Goal: Task Accomplishment & Management: Manage account settings

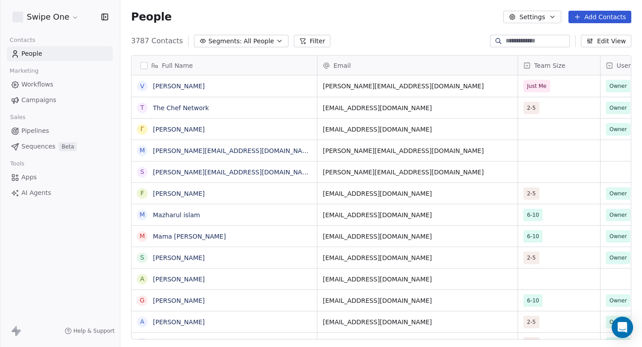
scroll to position [305, 521]
click at [57, 24] on html "Swipe One Contacts People Marketing Workflows Campaigns Sales Pipelines Sequenc…" at bounding box center [321, 173] width 642 height 347
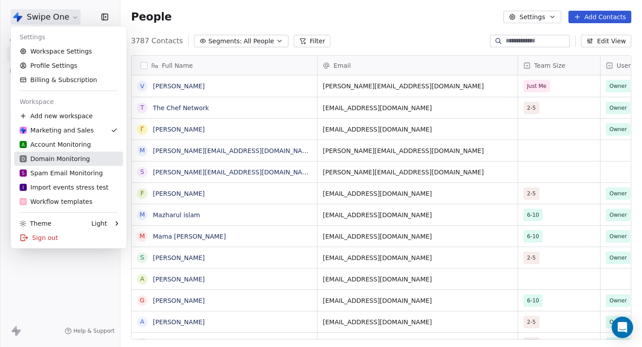
click at [63, 162] on div "D Domain Monitoring" at bounding box center [55, 158] width 70 height 9
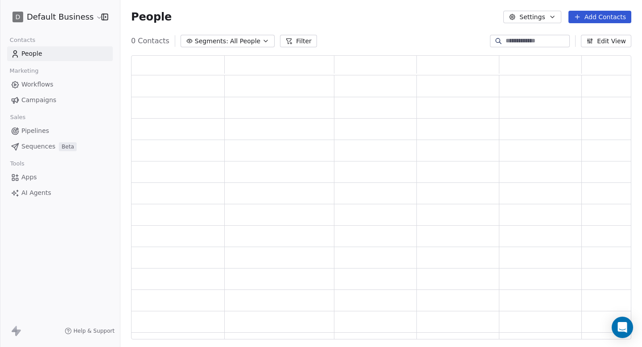
scroll to position [284, 500]
click at [69, 13] on html "D Default Business Contacts People Marketing Workflows Campaigns Sales Pipeline…" at bounding box center [321, 173] width 642 height 347
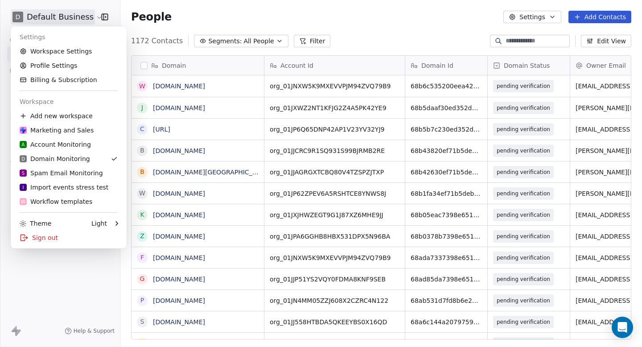
scroll to position [305, 521]
click at [70, 54] on link "Workspace Settings" at bounding box center [68, 51] width 109 height 14
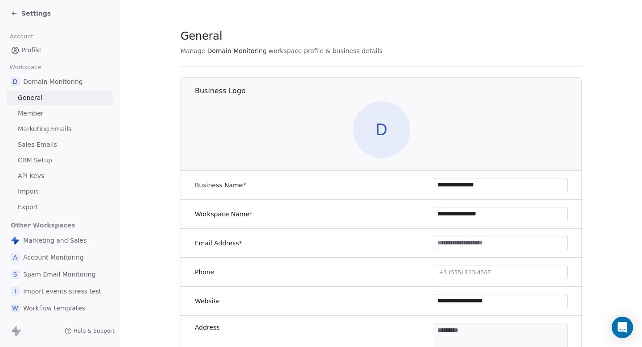
click at [40, 127] on span "Marketing Emails" at bounding box center [44, 128] width 53 height 9
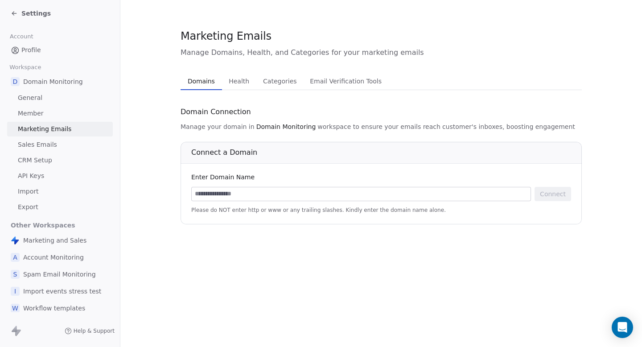
click at [286, 192] on input at bounding box center [361, 193] width 339 height 13
paste input "**********"
type input "**********"
click at [291, 193] on input at bounding box center [361, 193] width 339 height 13
paste input "**********"
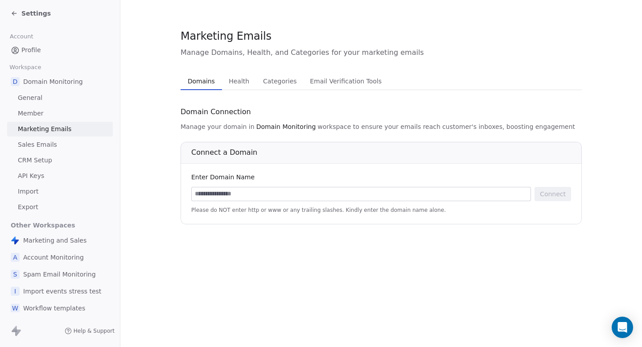
type input "**********"
click at [259, 207] on span "Please do NOT enter http or www or any trailing slashes. Kindly enter the domai…" at bounding box center [381, 209] width 380 height 7
click at [270, 200] on input at bounding box center [361, 193] width 339 height 13
paste input "**********"
type input "**********"
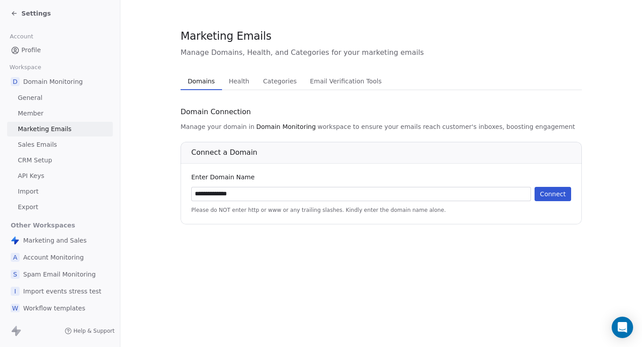
click at [564, 195] on button "Connect" at bounding box center [552, 194] width 37 height 14
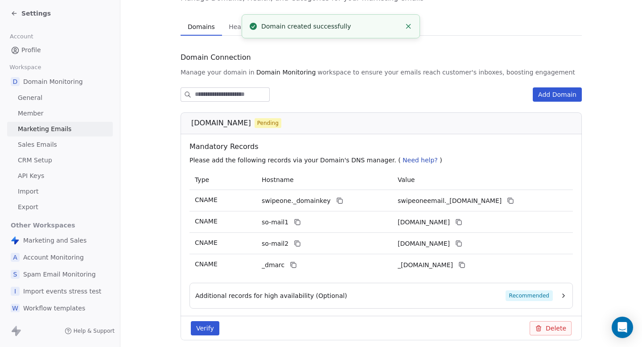
scroll to position [90, 0]
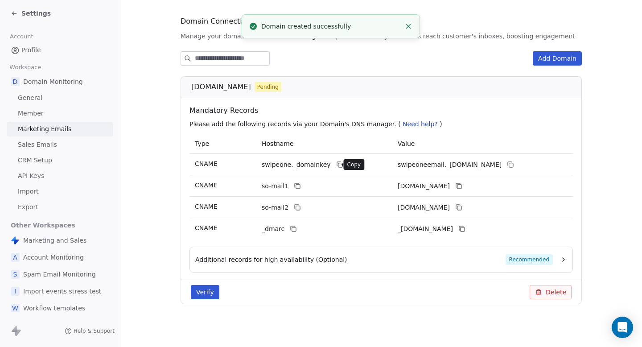
click at [337, 162] on icon at bounding box center [339, 164] width 4 height 4
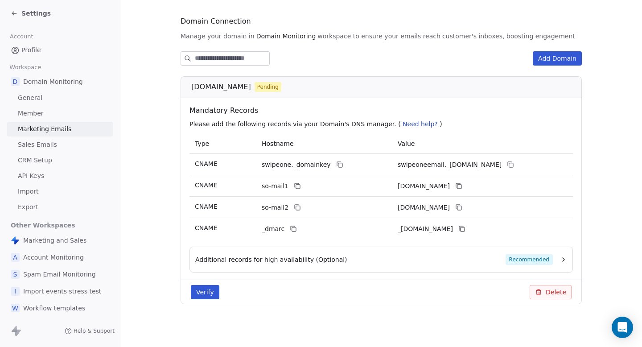
click at [515, 159] on button at bounding box center [510, 164] width 11 height 11
click at [294, 187] on icon at bounding box center [297, 185] width 7 height 7
click at [461, 185] on icon at bounding box center [459, 186] width 4 height 4
click at [298, 212] on button at bounding box center [297, 207] width 11 height 11
click at [464, 209] on button at bounding box center [458, 207] width 11 height 11
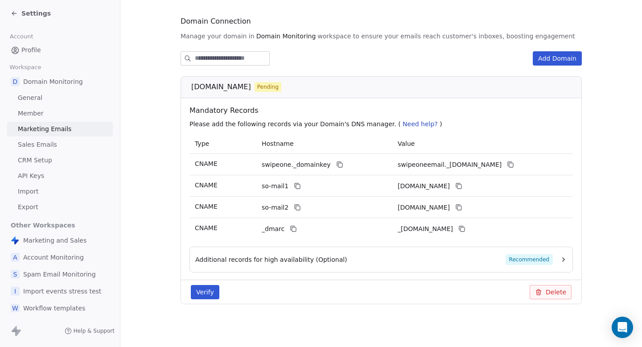
click at [203, 296] on button "Verify" at bounding box center [205, 292] width 29 height 14
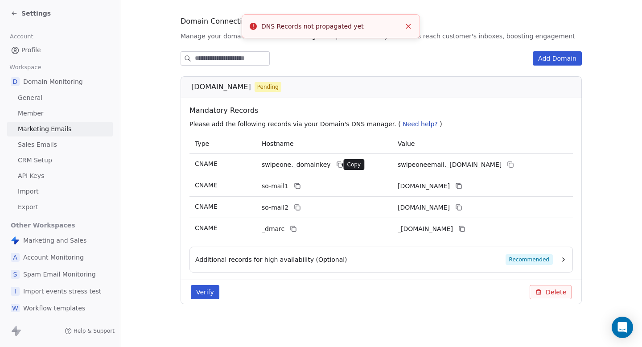
click at [338, 164] on icon at bounding box center [340, 165] width 4 height 4
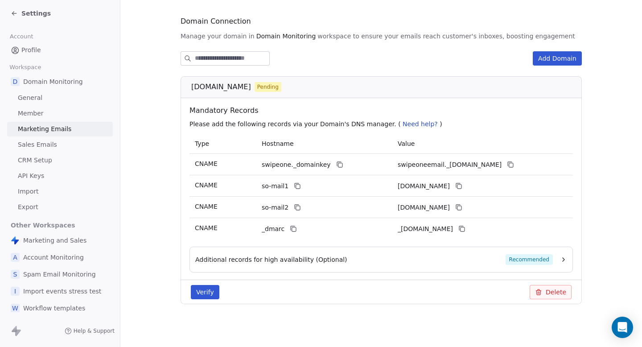
drag, startPoint x: 188, startPoint y: 85, endPoint x: 243, endPoint y: 84, distance: 54.8
click at [243, 84] on div "swipeone.email Pending" at bounding box center [380, 87] width 401 height 22
copy span "swipeone.email"
click at [294, 82] on div "swipeone.email Pending" at bounding box center [383, 87] width 385 height 11
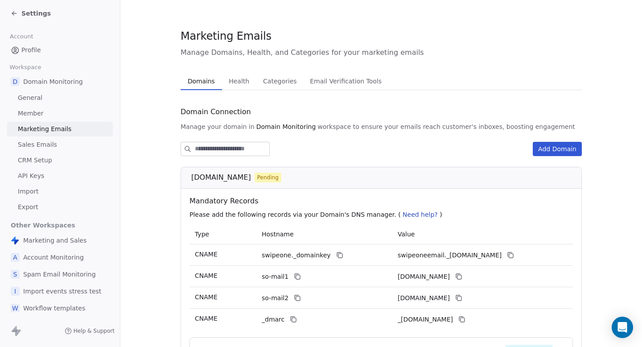
click at [37, 11] on span "Settings" at bounding box center [35, 13] width 29 height 9
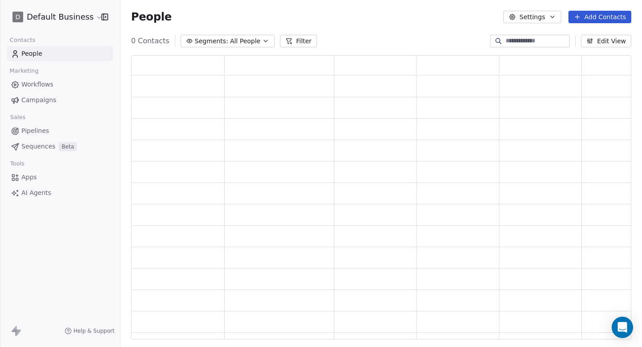
scroll to position [284, 500]
click at [52, 25] on div "D Default Business" at bounding box center [60, 17] width 120 height 34
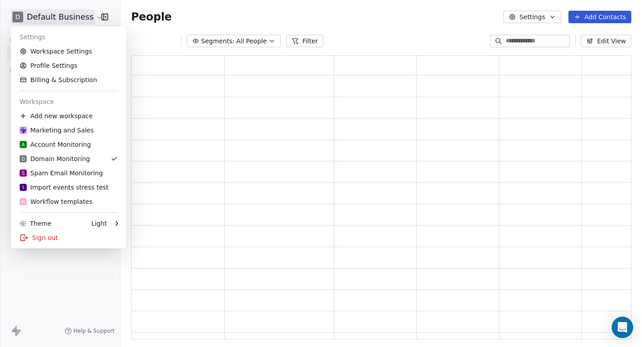
click at [59, 20] on html "D Default Business Contacts People Marketing Workflows Campaigns Sales Pipeline…" at bounding box center [321, 173] width 642 height 347
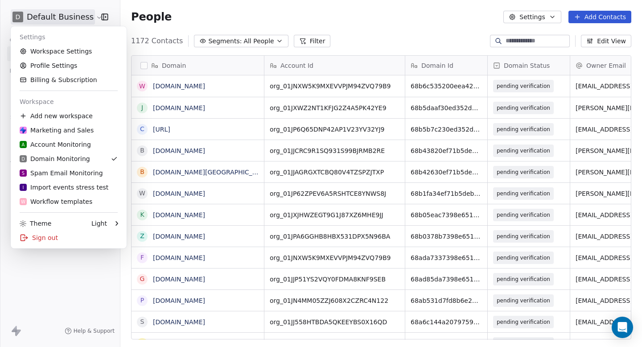
scroll to position [305, 521]
click at [55, 131] on div "Marketing and Sales" at bounding box center [57, 130] width 74 height 9
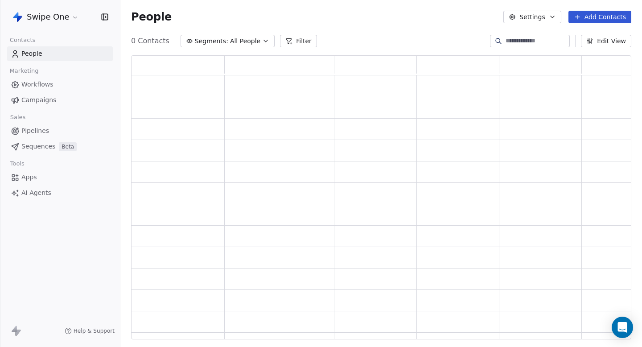
scroll to position [284, 500]
click at [47, 19] on html "Swipe One Contacts People Marketing Workflows Campaigns Sales Pipelines Sequenc…" at bounding box center [321, 173] width 642 height 347
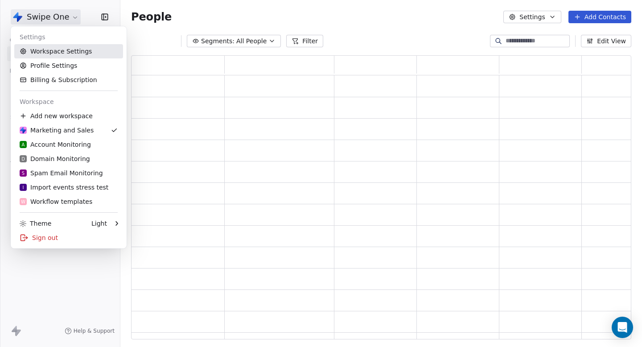
click at [49, 51] on link "Workspace Settings" at bounding box center [68, 51] width 109 height 14
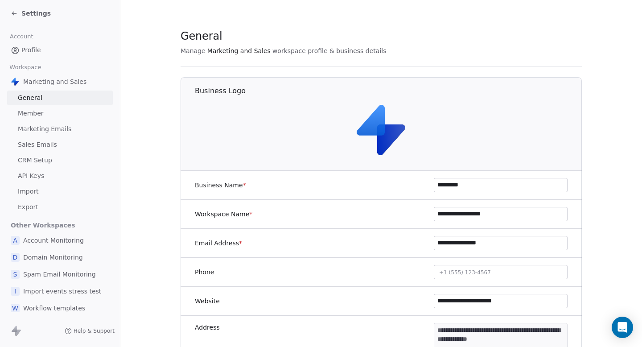
click at [53, 132] on span "Marketing Emails" at bounding box center [44, 128] width 53 height 9
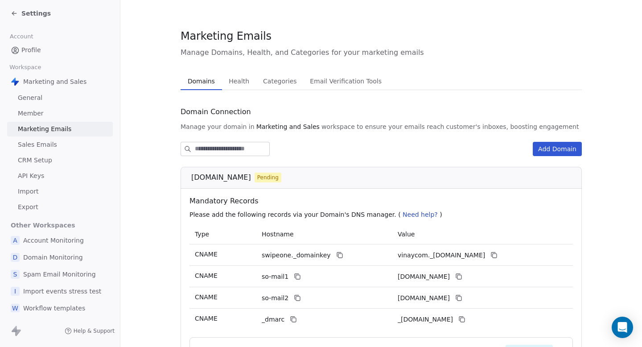
click at [228, 82] on span "Health" at bounding box center [239, 81] width 28 height 12
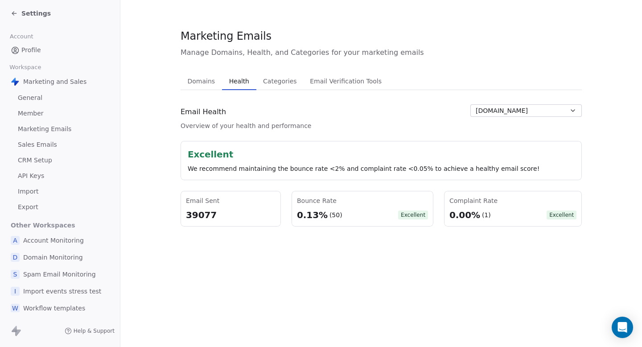
click at [57, 240] on span "Account Monitoring" at bounding box center [53, 240] width 61 height 9
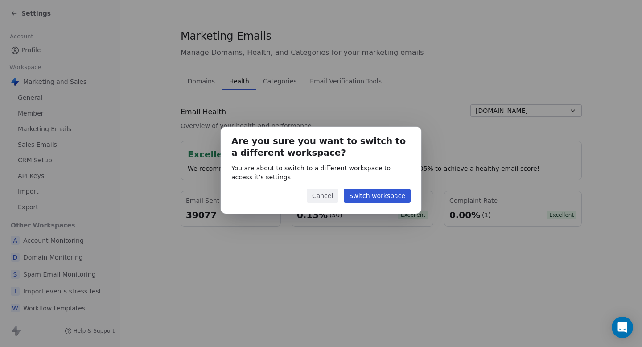
click at [387, 203] on div "Are you sure you want to switch to a different workspace? You are about to swit…" at bounding box center [321, 170] width 200 height 87
click at [391, 198] on button "Switch workspace" at bounding box center [376, 195] width 67 height 14
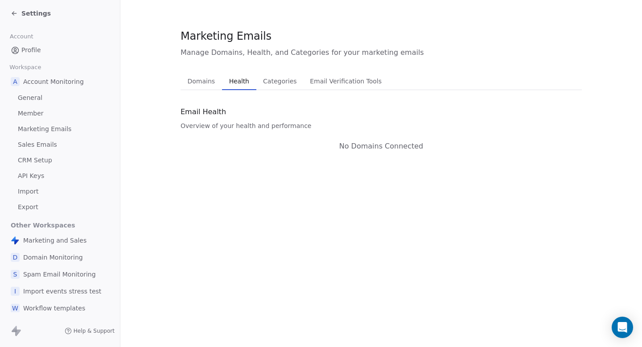
click at [205, 82] on span "Domains" at bounding box center [201, 81] width 35 height 12
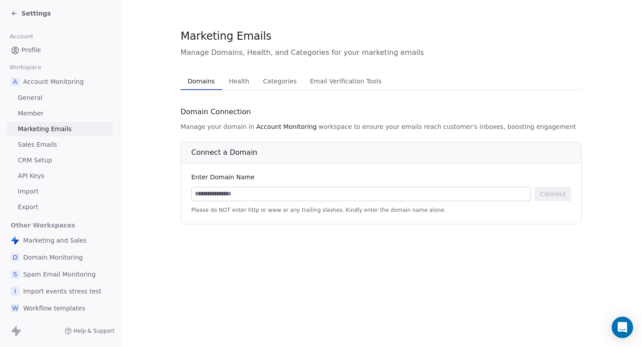
click at [49, 261] on span "Domain Monitoring" at bounding box center [53, 257] width 60 height 9
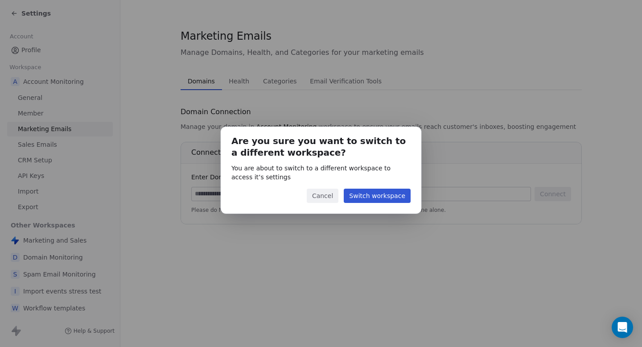
click at [370, 196] on button "Switch workspace" at bounding box center [376, 195] width 67 height 14
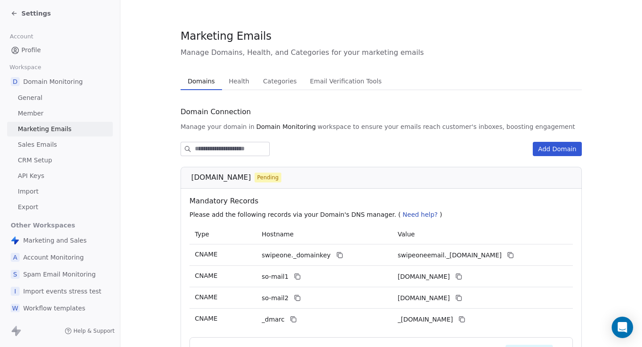
scroll to position [90, 0]
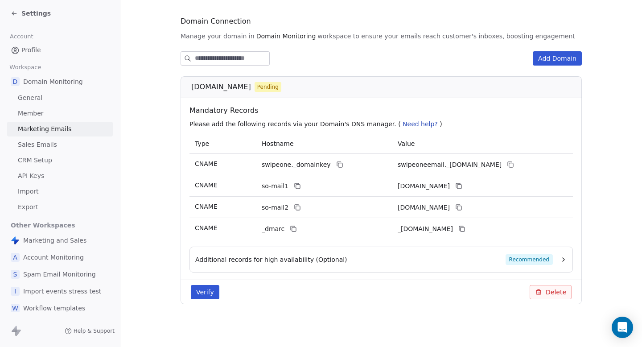
click at [53, 277] on span "Spam Email Monitoring" at bounding box center [59, 274] width 73 height 9
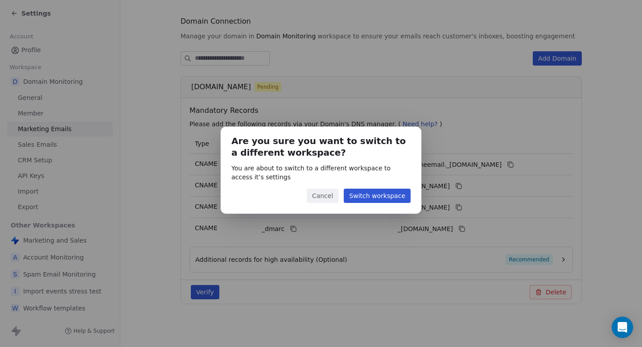
click at [371, 196] on button "Switch workspace" at bounding box center [376, 195] width 67 height 14
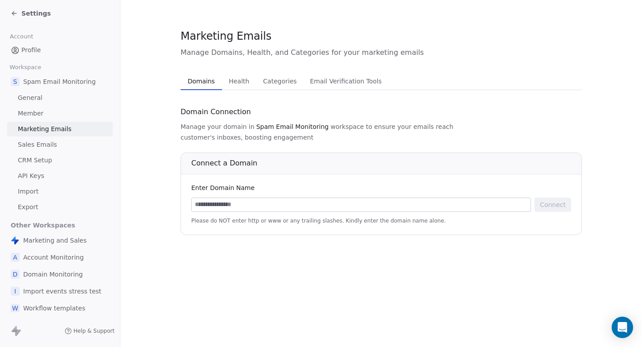
click at [59, 288] on span "Import events stress test" at bounding box center [62, 290] width 78 height 9
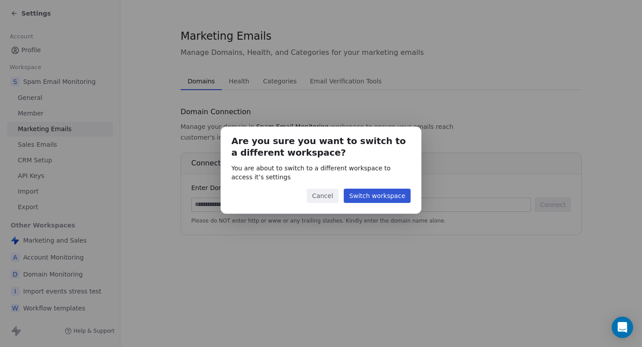
click at [380, 195] on button "Switch workspace" at bounding box center [376, 195] width 67 height 14
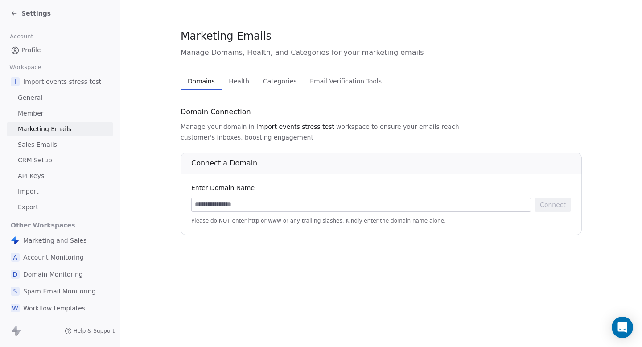
click at [69, 303] on span "Workflow templates" at bounding box center [54, 307] width 62 height 9
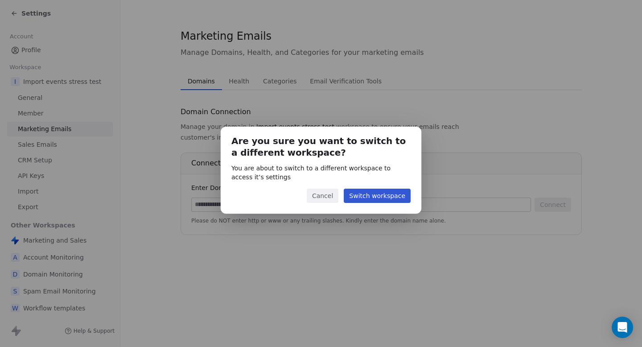
click at [374, 202] on button "Switch workspace" at bounding box center [376, 195] width 67 height 14
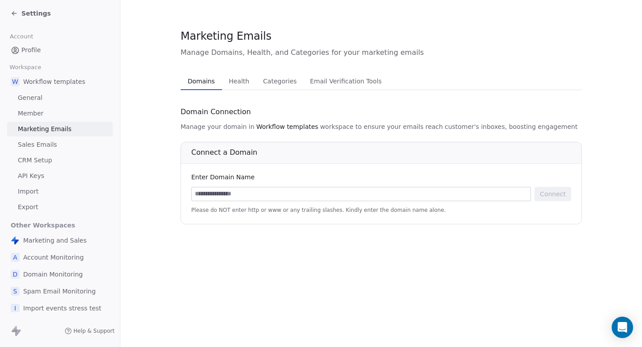
click at [300, 191] on input at bounding box center [361, 193] width 339 height 13
click at [53, 275] on span "Domain Monitoring" at bounding box center [53, 274] width 60 height 9
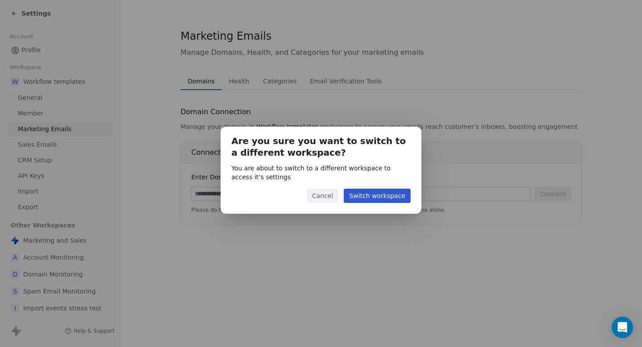
click at [371, 196] on button "Switch workspace" at bounding box center [376, 195] width 67 height 14
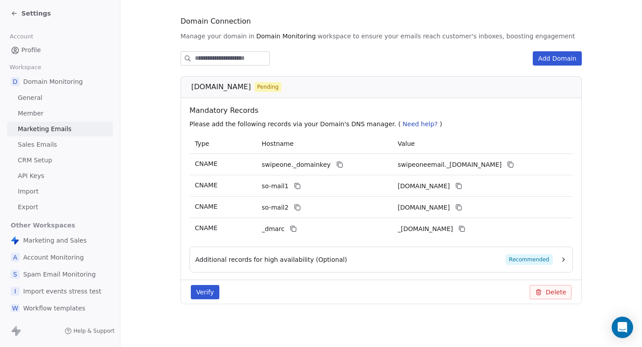
scroll to position [90, 0]
click at [203, 299] on div "Verify Delete" at bounding box center [380, 291] width 401 height 25
click at [195, 292] on button "Verify" at bounding box center [205, 292] width 29 height 14
click at [543, 285] on button "Delete" at bounding box center [550, 292] width 42 height 14
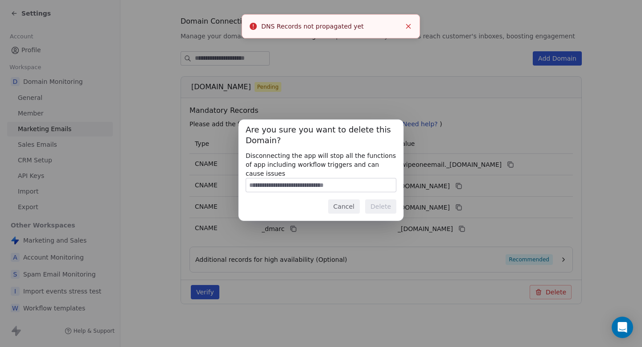
click at [335, 170] on p "Disconnecting the app will stop all the functions of app including workflow tri…" at bounding box center [320, 164] width 151 height 27
click at [316, 180] on input at bounding box center [321, 184] width 150 height 13
click at [303, 184] on input at bounding box center [321, 184] width 150 height 13
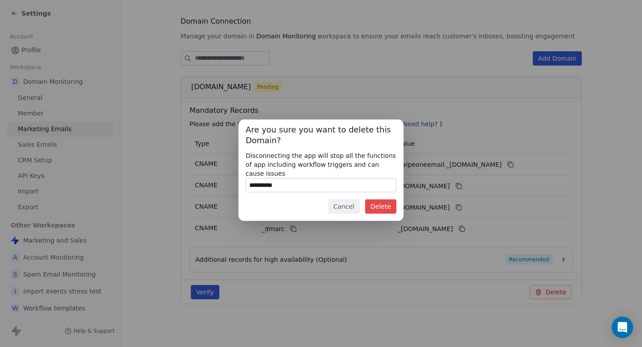
type input "**********"
click at [374, 215] on div "**********" at bounding box center [320, 170] width 165 height 102
click at [389, 209] on button "Delete" at bounding box center [380, 206] width 31 height 14
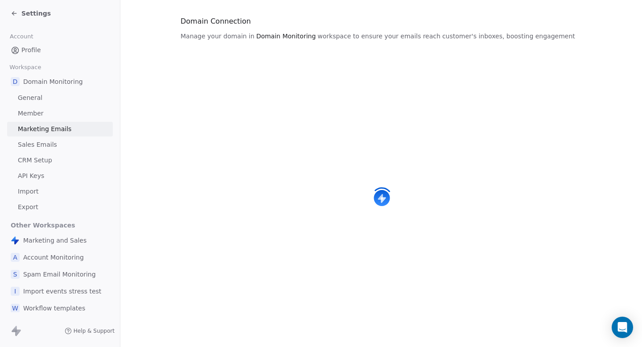
scroll to position [0, 0]
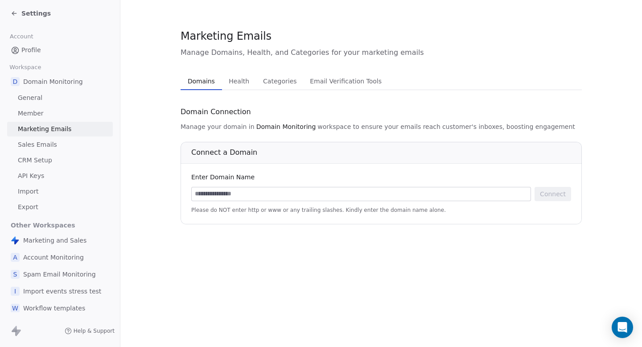
click at [250, 187] on div at bounding box center [360, 194] width 339 height 14
paste input "**********"
type input "**********"
click at [567, 197] on button "Connect" at bounding box center [552, 194] width 37 height 14
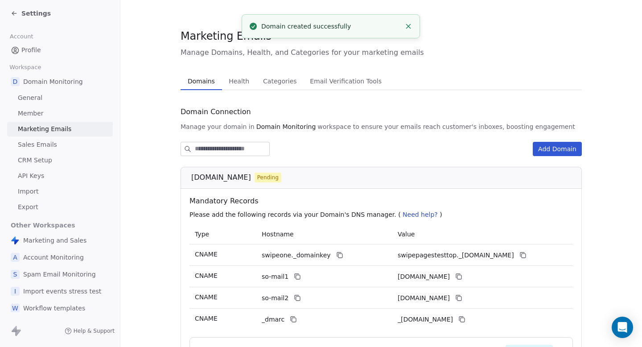
scroll to position [90, 0]
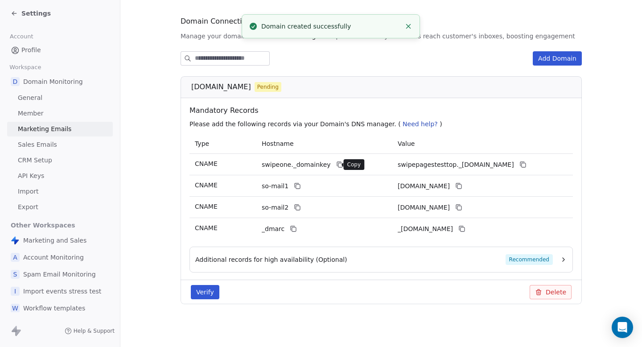
click at [338, 165] on icon at bounding box center [340, 165] width 4 height 4
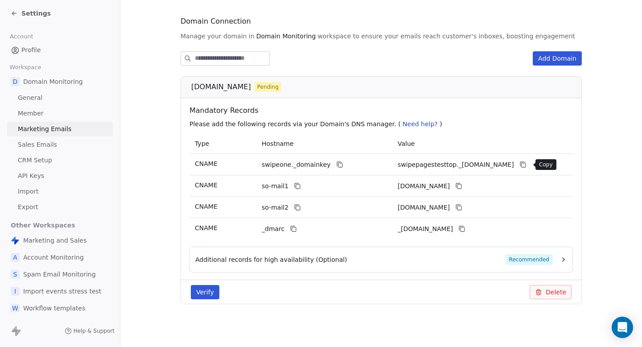
click at [525, 163] on icon at bounding box center [523, 165] width 4 height 4
click at [299, 182] on button at bounding box center [297, 185] width 11 height 11
click at [462, 186] on icon at bounding box center [458, 185] width 7 height 7
click at [292, 200] on td "so-mail2" at bounding box center [324, 206] width 136 height 21
click at [297, 206] on icon at bounding box center [298, 208] width 4 height 4
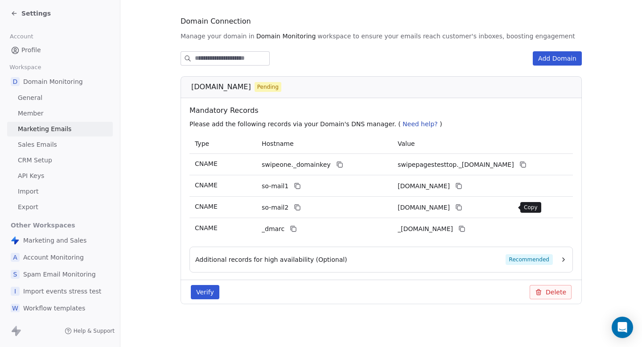
click at [464, 205] on button at bounding box center [458, 207] width 11 height 11
click at [201, 292] on button "Verify" at bounding box center [205, 292] width 29 height 14
click at [33, 17] on span "Settings" at bounding box center [35, 13] width 29 height 9
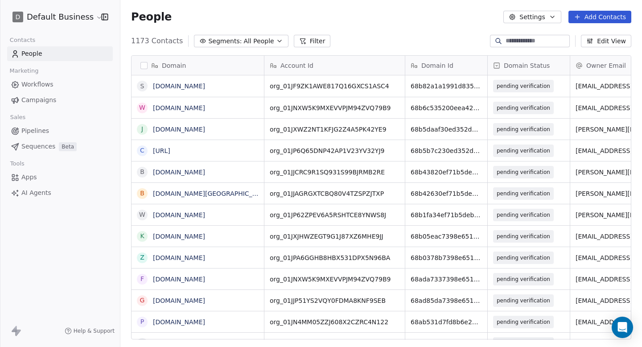
scroll to position [305, 521]
click at [64, 18] on html "D Default Business Contacts People Marketing Workflows Campaigns Sales Pipeline…" at bounding box center [321, 173] width 642 height 347
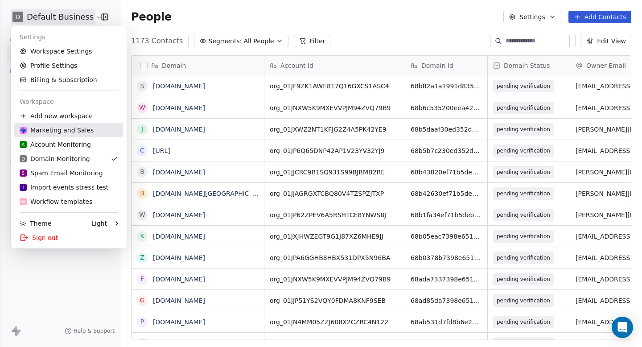
click at [51, 131] on div "Marketing and Sales" at bounding box center [57, 130] width 74 height 9
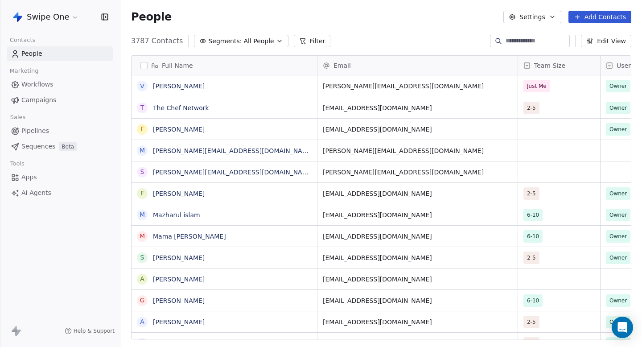
scroll to position [305, 521]
click at [55, 13] on html "Swipe One Contacts People Marketing Workflows Campaigns Sales Pipelines Sequenc…" at bounding box center [321, 173] width 642 height 347
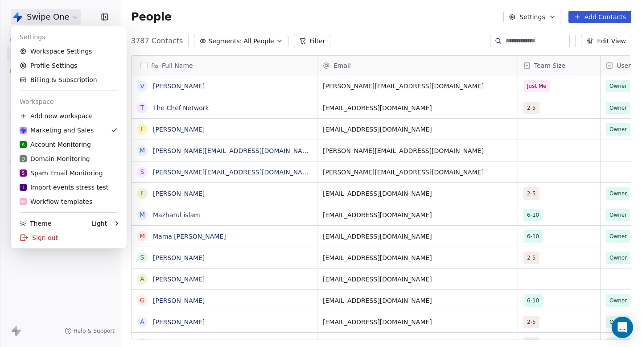
click at [62, 13] on html "Swipe One Contacts People Marketing Workflows Campaigns Sales Pipelines Sequenc…" at bounding box center [321, 173] width 642 height 347
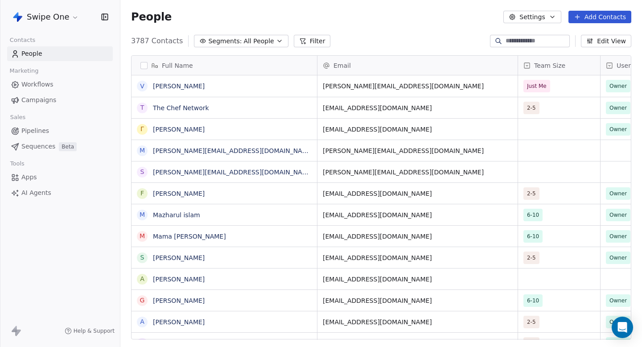
click at [45, 13] on html "Swipe One Contacts People Marketing Workflows Campaigns Sales Pipelines Sequenc…" at bounding box center [321, 173] width 642 height 347
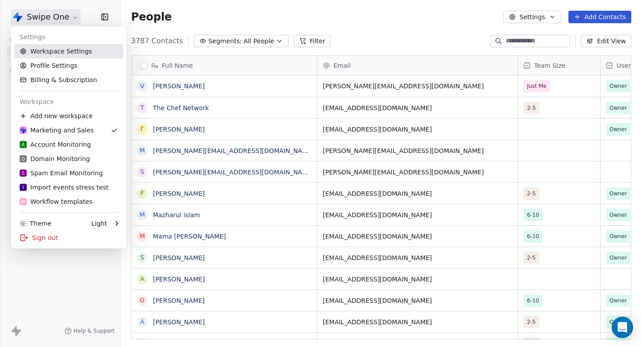
click at [40, 54] on link "Workspace Settings" at bounding box center [68, 51] width 109 height 14
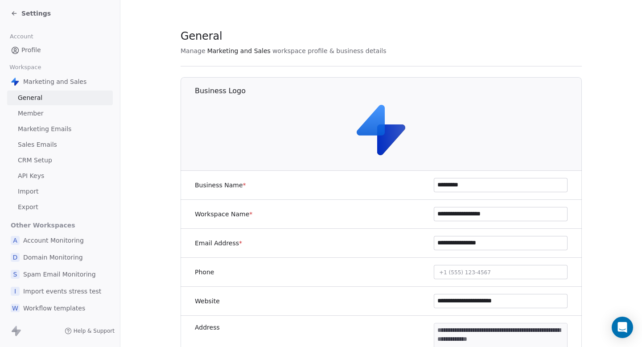
scroll to position [4, 0]
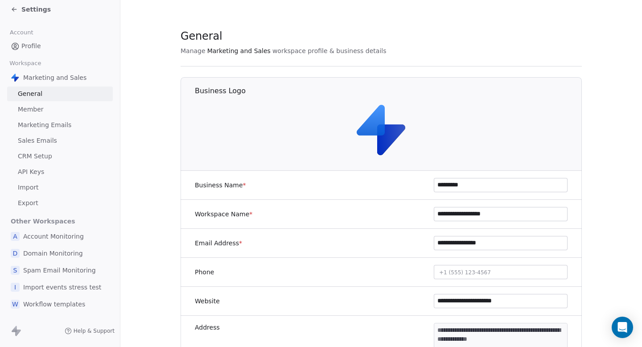
click at [58, 128] on span "Marketing Emails" at bounding box center [44, 124] width 53 height 9
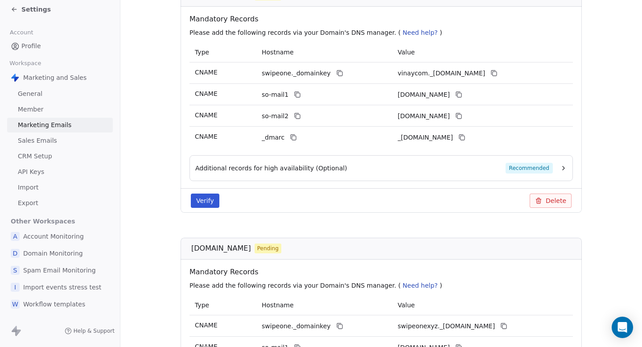
scroll to position [74, 0]
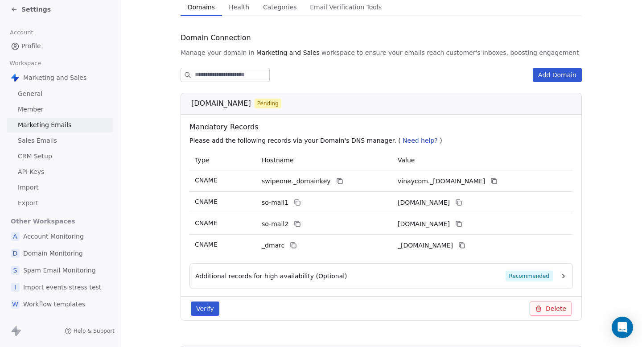
click at [556, 73] on button "Add Domain" at bounding box center [556, 75] width 49 height 14
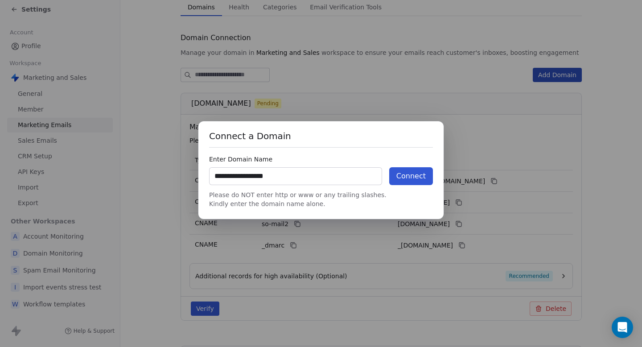
type input "**********"
click at [414, 169] on button "Connect" at bounding box center [411, 176] width 44 height 18
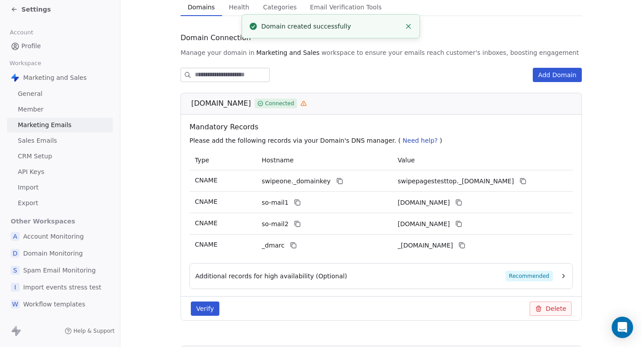
click at [551, 310] on button "Delete" at bounding box center [550, 308] width 42 height 14
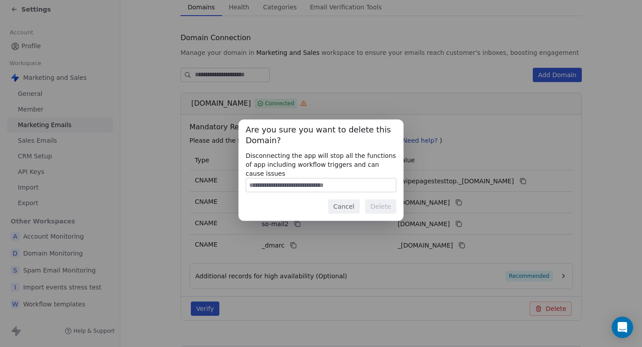
click at [324, 184] on input at bounding box center [321, 184] width 150 height 13
type input "**********"
click at [380, 207] on button "Delete" at bounding box center [380, 206] width 31 height 14
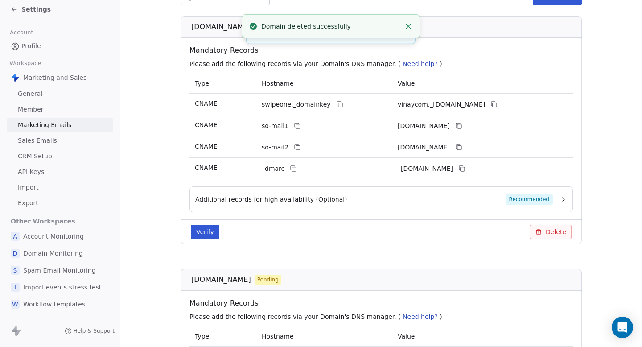
scroll to position [0, 0]
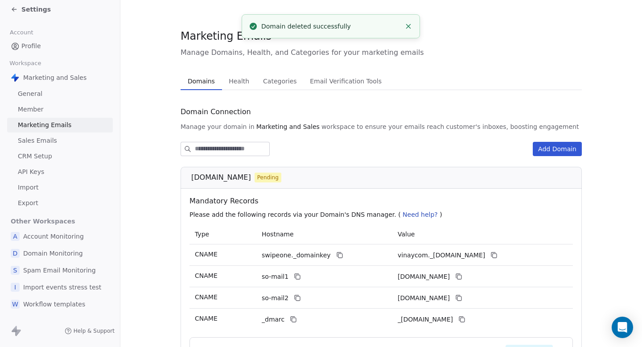
click at [18, 14] on div "Settings" at bounding box center [62, 9] width 102 height 12
click at [24, 8] on span "Settings" at bounding box center [35, 9] width 29 height 9
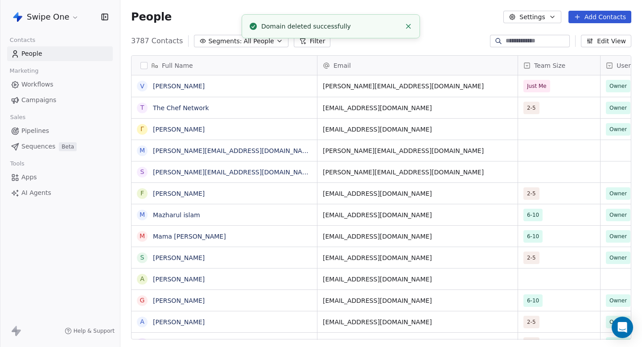
scroll to position [305, 521]
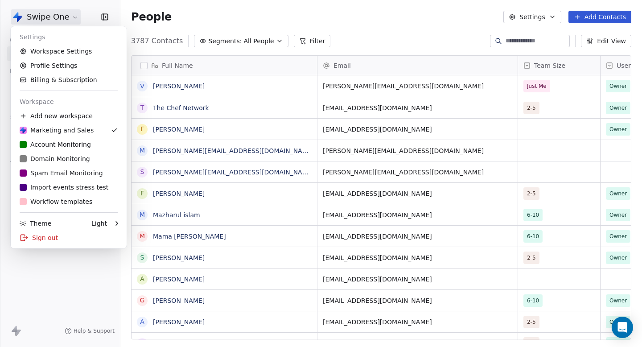
click at [52, 20] on html "Swipe One Contacts People Marketing Workflows Campaigns Sales Pipelines Sequenc…" at bounding box center [321, 173] width 642 height 347
click at [61, 161] on div "D Domain Monitoring" at bounding box center [55, 158] width 70 height 9
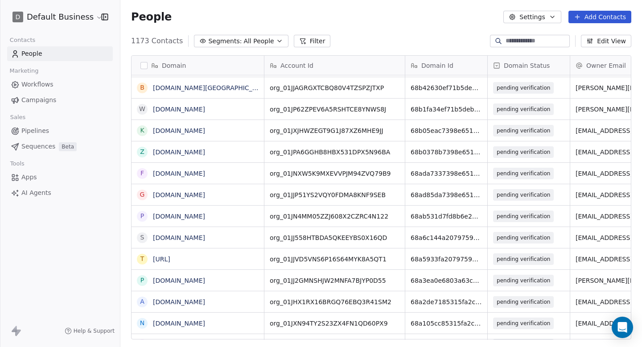
click at [547, 41] on input at bounding box center [536, 41] width 62 height 9
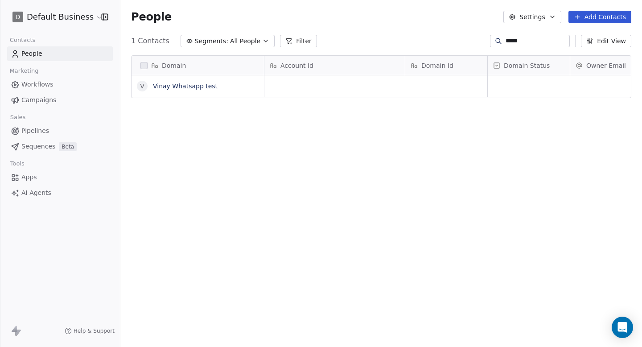
type input "*****"
click at [601, 40] on button "Edit View" at bounding box center [606, 41] width 50 height 12
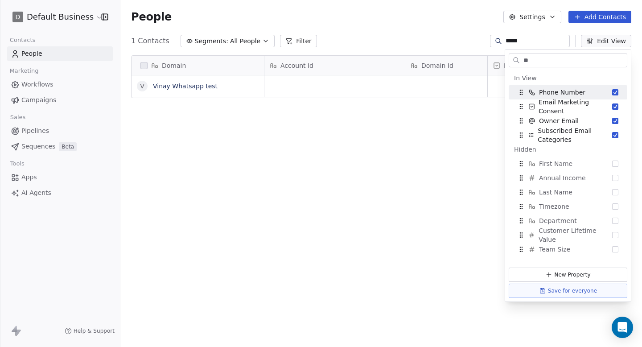
type input "*"
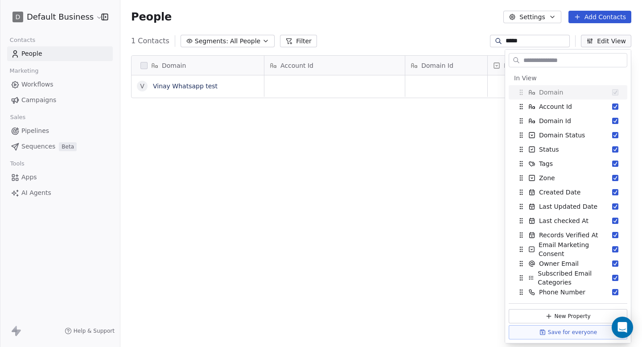
drag, startPoint x: 323, startPoint y: 129, endPoint x: 329, endPoint y: 130, distance: 5.4
click at [323, 129] on div "Domain V Vinay Whatsapp test Account Id Domain Id Domain Status Owner Email Zon…" at bounding box center [380, 200] width 521 height 305
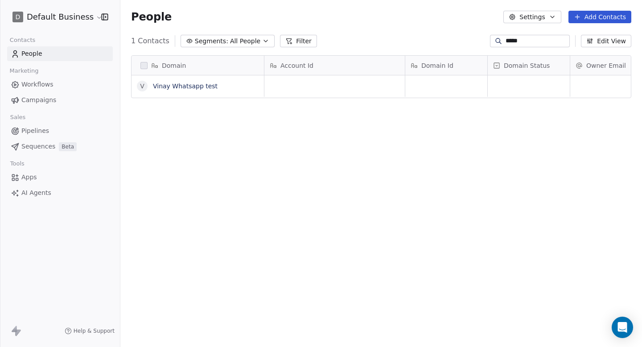
click at [67, 22] on html "D Default Business Contacts People Marketing Workflows Campaigns Sales Pipeline…" at bounding box center [321, 173] width 642 height 347
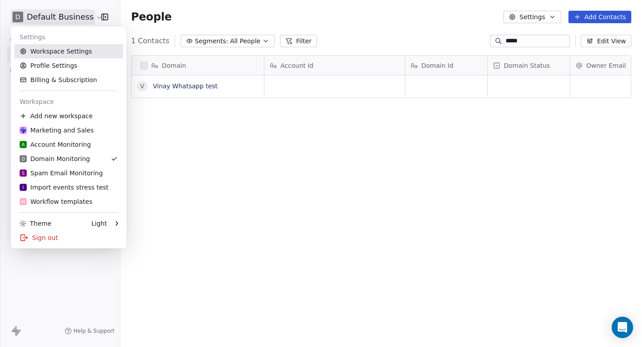
click at [63, 57] on link "Workspace Settings" at bounding box center [68, 51] width 109 height 14
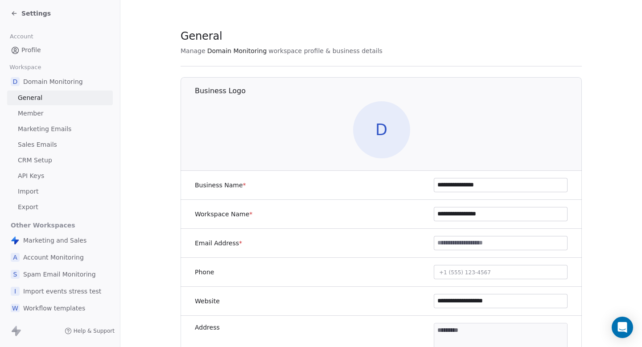
click at [65, 124] on link "Marketing Emails" at bounding box center [60, 129] width 106 height 15
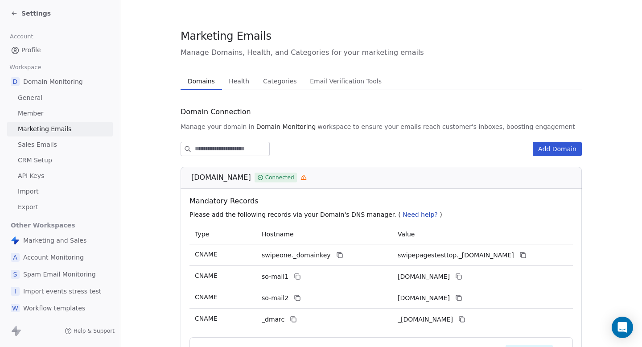
drag, startPoint x: 190, startPoint y: 176, endPoint x: 256, endPoint y: 177, distance: 66.4
click at [257, 178] on div "swipepagestest.top Connected" at bounding box center [380, 178] width 401 height 22
copy span "swipepagestest.top"
click at [51, 246] on div "Marketing and Sales" at bounding box center [60, 240] width 106 height 16
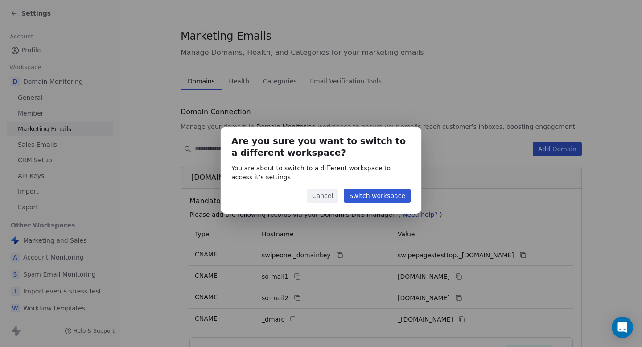
click at [380, 193] on button "Switch workspace" at bounding box center [376, 195] width 67 height 14
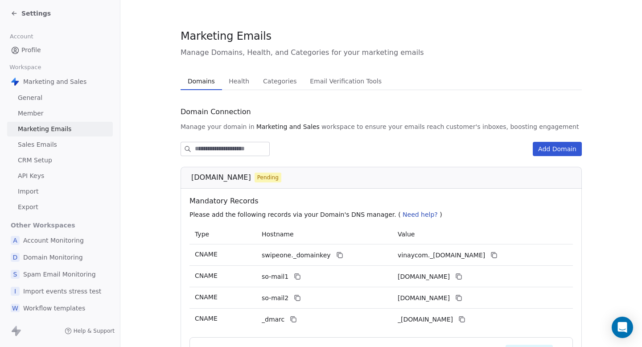
click at [555, 147] on button "Add Domain" at bounding box center [556, 149] width 49 height 14
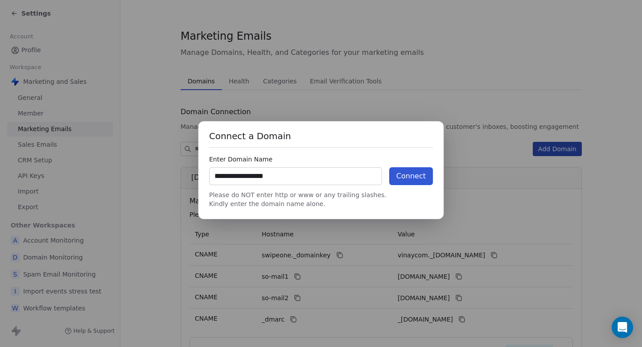
type input "**********"
click at [406, 168] on button "Connect" at bounding box center [411, 176] width 44 height 18
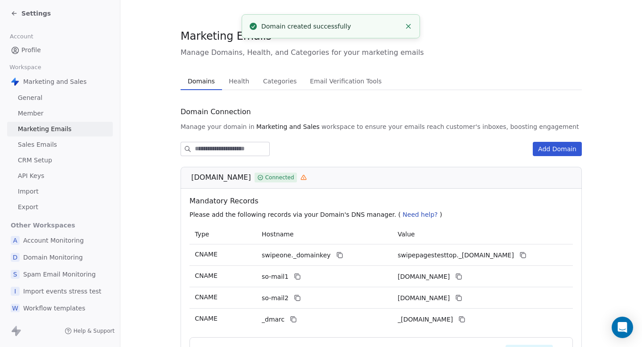
click at [30, 15] on span "Settings" at bounding box center [35, 13] width 29 height 9
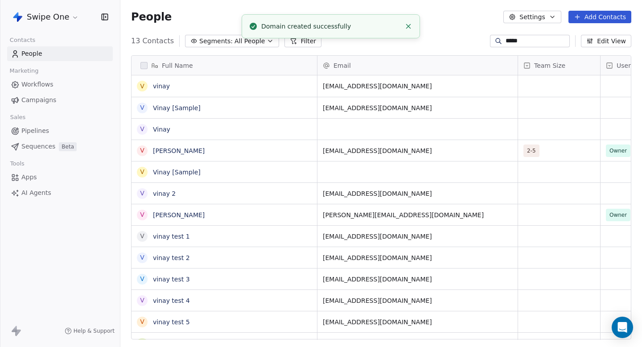
click at [40, 100] on span "Campaigns" at bounding box center [38, 99] width 35 height 9
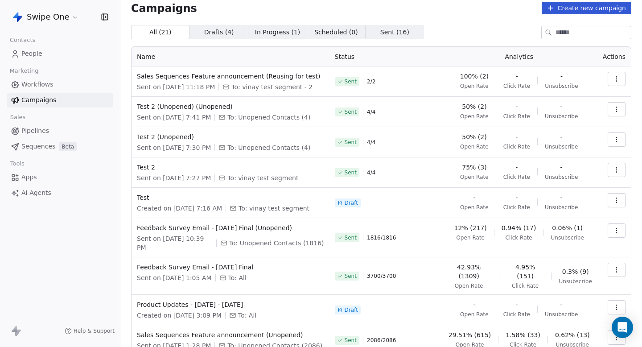
click at [37, 86] on span "Workflows" at bounding box center [37, 84] width 32 height 9
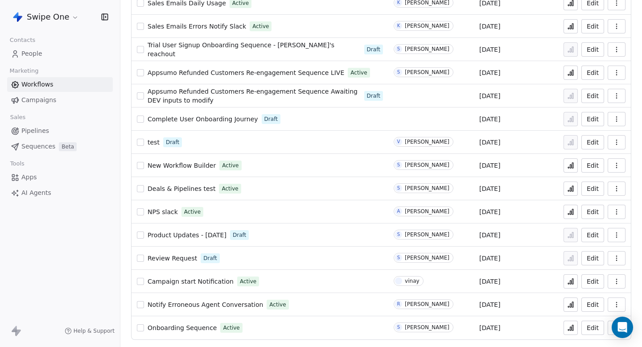
click at [184, 281] on span "Campaign start Notification" at bounding box center [190, 281] width 86 height 7
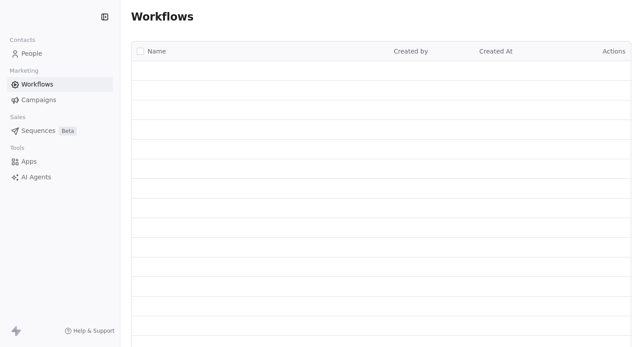
click at [54, 51] on link "People" at bounding box center [60, 53] width 106 height 15
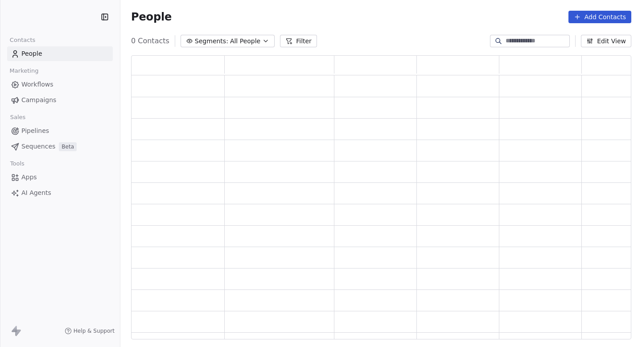
scroll to position [284, 500]
click at [515, 46] on div at bounding box center [530, 41] width 80 height 12
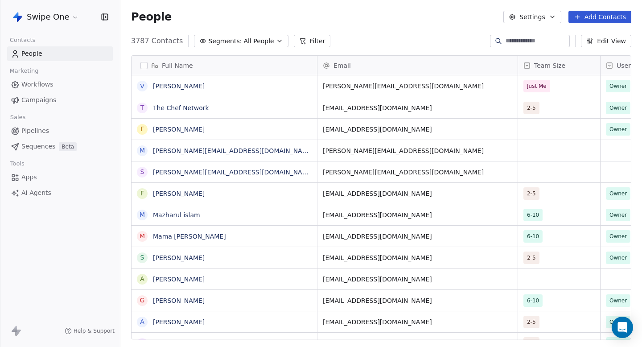
scroll to position [305, 521]
click at [522, 44] on input at bounding box center [536, 41] width 62 height 9
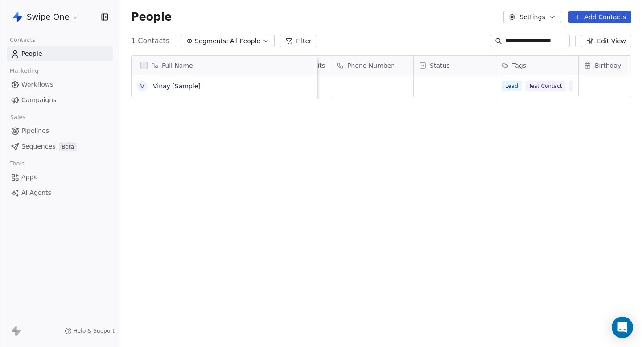
scroll to position [0, 1410]
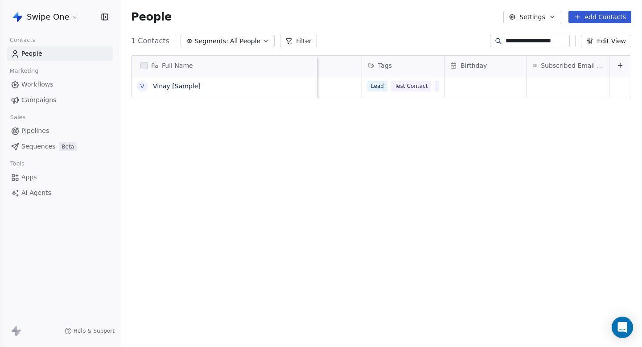
type input "**********"
click at [610, 45] on button "Edit View" at bounding box center [606, 41] width 50 height 12
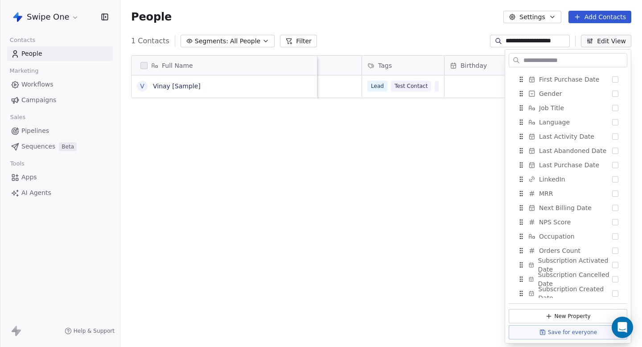
scroll to position [757, 0]
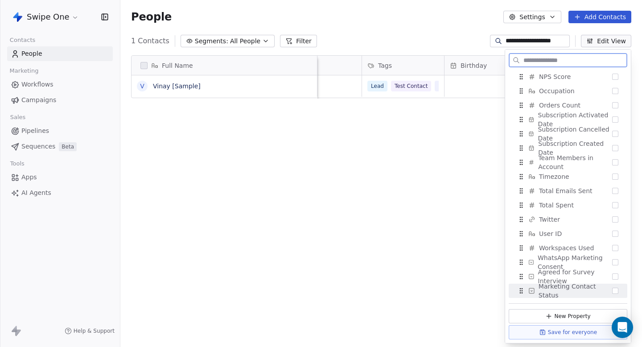
click at [568, 290] on span "Marketing Contact Status" at bounding box center [575, 291] width 74 height 18
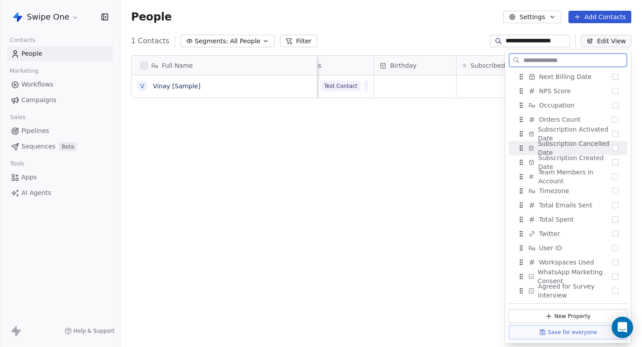
scroll to position [0, 1493]
click at [473, 134] on div "Full Name V Vinay [Sample] Available AI Credits Phone Number Status Tags Birthd…" at bounding box center [380, 200] width 521 height 305
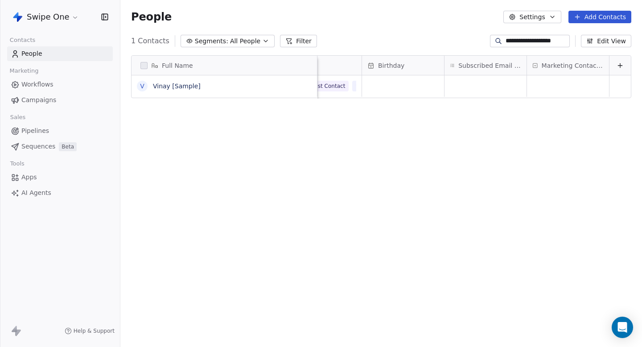
click at [595, 36] on button "Edit View" at bounding box center [606, 41] width 50 height 12
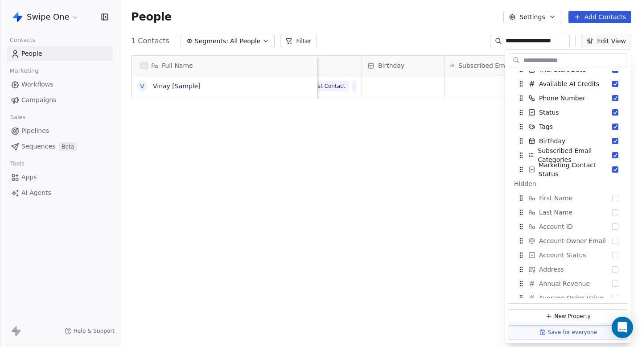
scroll to position [203, 0]
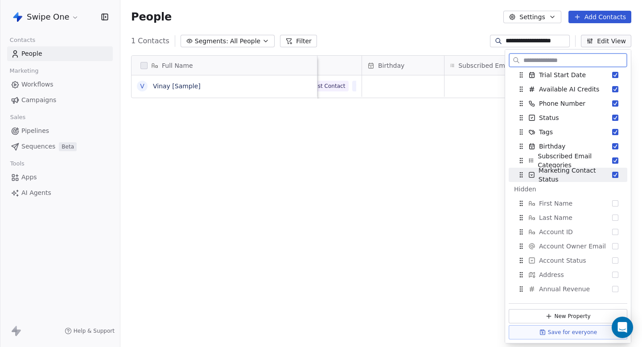
click at [606, 172] on span "Marketing Contact Status" at bounding box center [575, 175] width 74 height 18
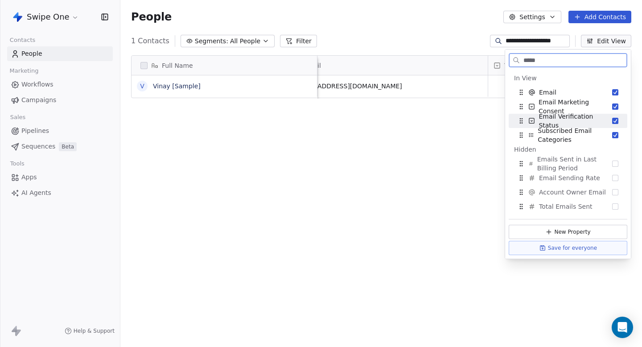
scroll to position [0, 0]
type input "*****"
click at [439, 108] on div "Full Name V Vinay [Sample] Email Team Size User Type Created Date IST Last Upda…" at bounding box center [380, 200] width 521 height 305
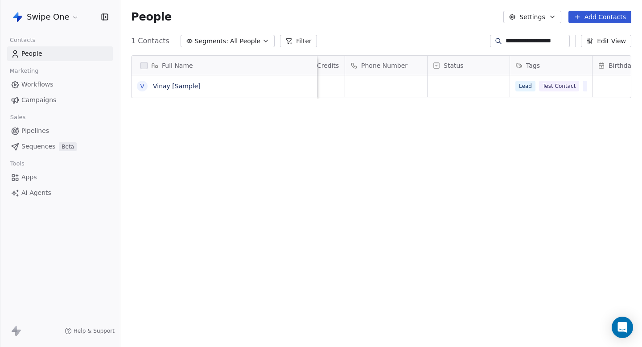
scroll to position [0, 1347]
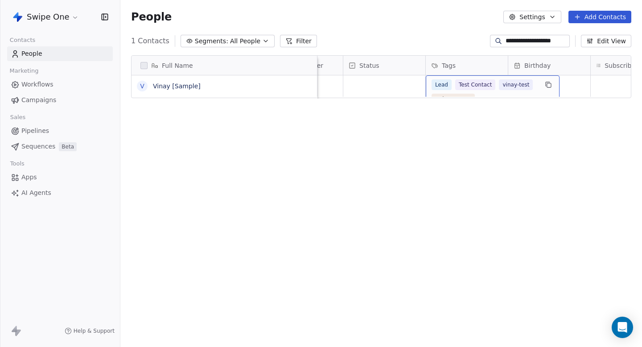
click at [491, 91] on div "Lead Test Contact vinay-test swiponeteam" at bounding box center [484, 91] width 106 height 25
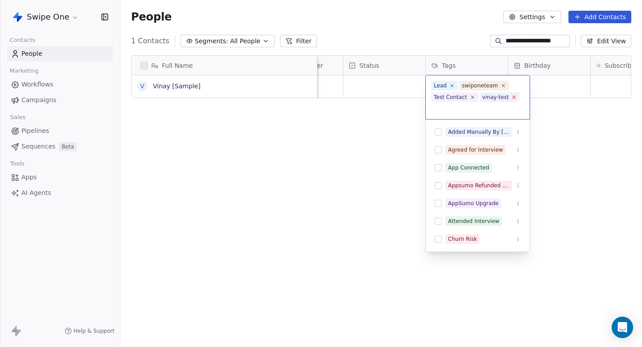
click at [515, 97] on icon at bounding box center [514, 97] width 6 height 6
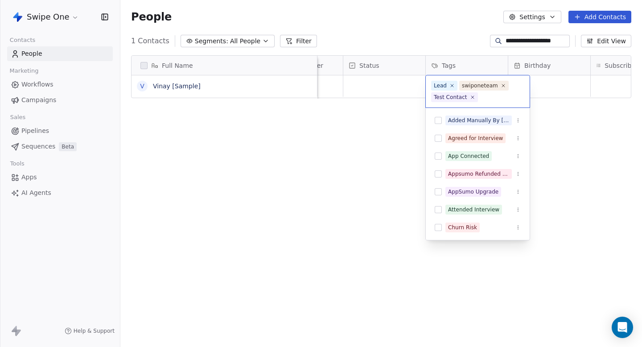
click at [374, 138] on html "**********" at bounding box center [321, 173] width 642 height 347
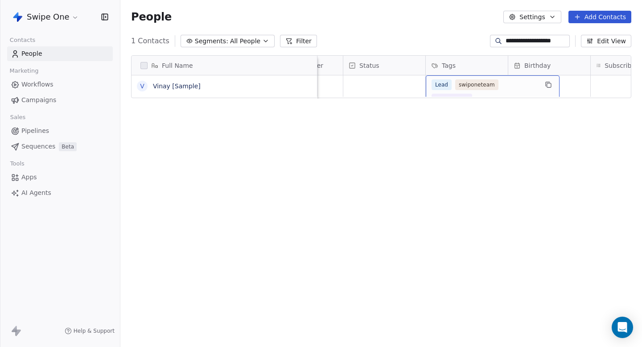
click at [470, 93] on div "Lead swiponeteam Test Contact" at bounding box center [484, 91] width 106 height 25
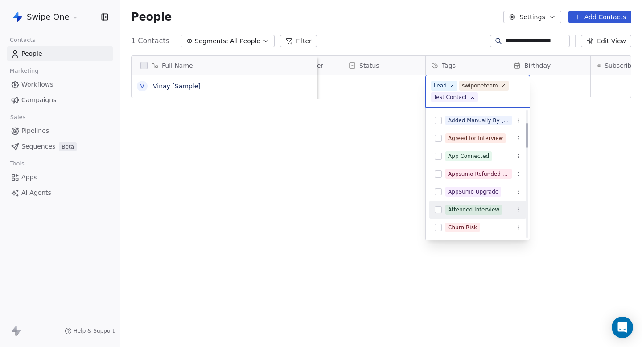
scroll to position [517, 0]
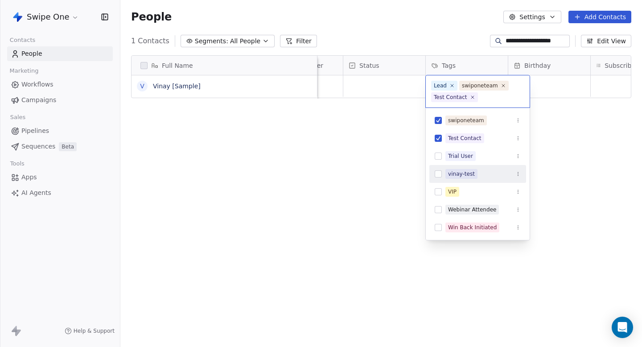
click at [482, 172] on div "vinay-test" at bounding box center [482, 174] width 75 height 10
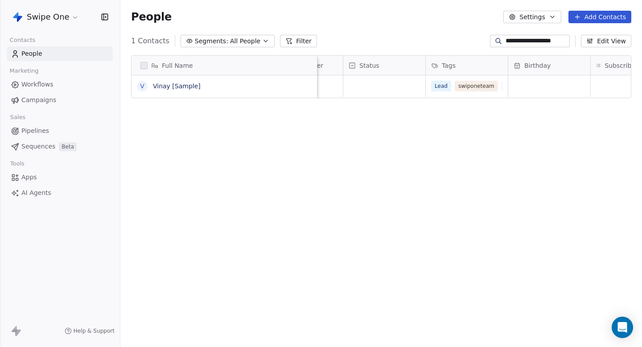
click at [390, 168] on html "**********" at bounding box center [321, 173] width 642 height 347
click at [38, 98] on span "Campaigns" at bounding box center [38, 99] width 35 height 9
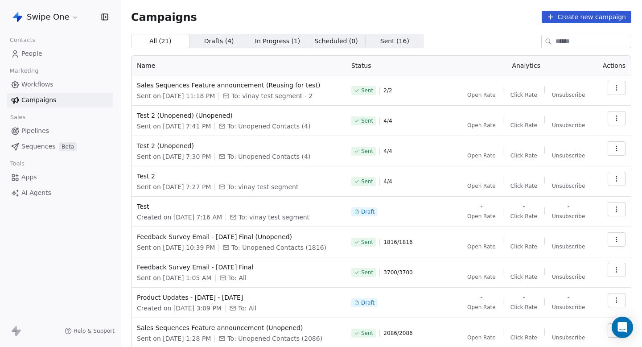
click at [73, 86] on link "Workflows" at bounding box center [60, 84] width 106 height 15
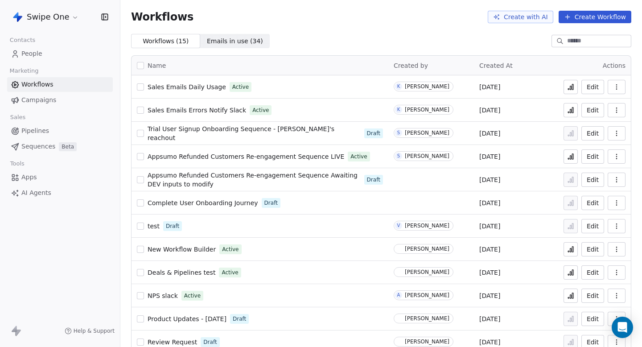
scroll to position [84, 0]
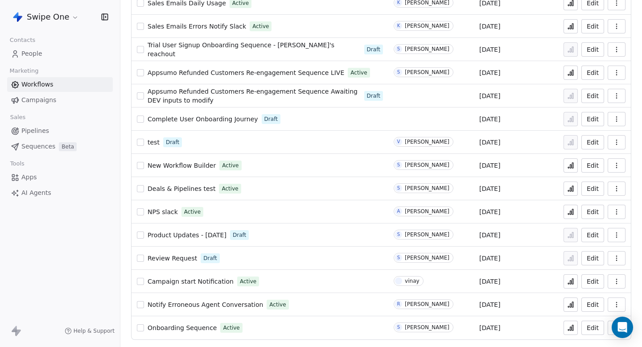
click at [572, 282] on icon at bounding box center [572, 280] width 1 height 5
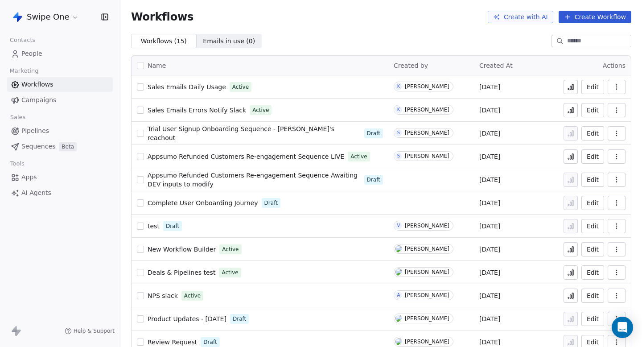
click at [37, 58] on span "People" at bounding box center [31, 53] width 21 height 9
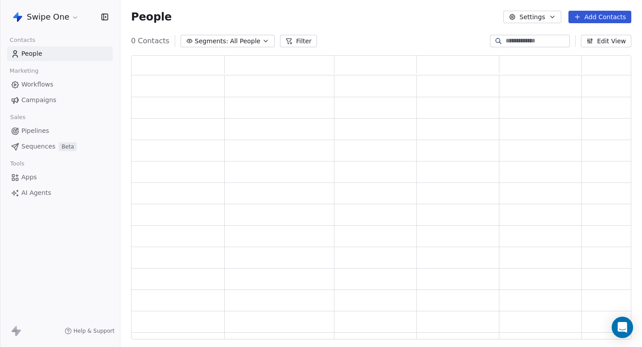
scroll to position [284, 500]
click at [538, 48] on div at bounding box center [380, 200] width 521 height 305
click at [547, 40] on input at bounding box center [536, 41] width 62 height 9
paste input "**********"
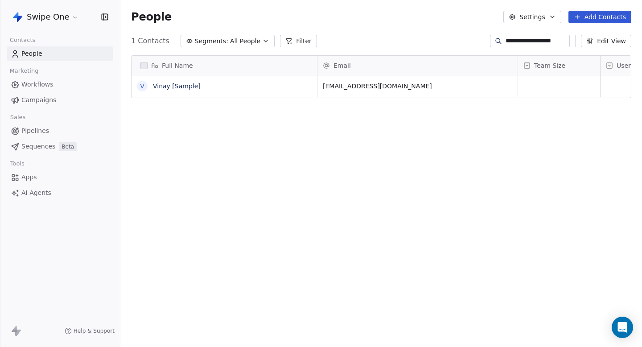
scroll to position [305, 521]
type input "**********"
click at [193, 88] on link "Vinay [Sample]" at bounding box center [177, 85] width 48 height 7
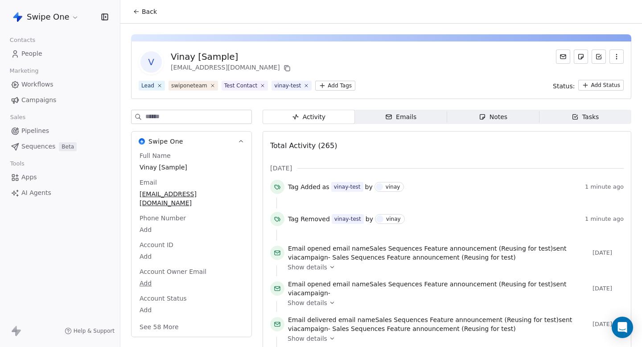
scroll to position [7, 0]
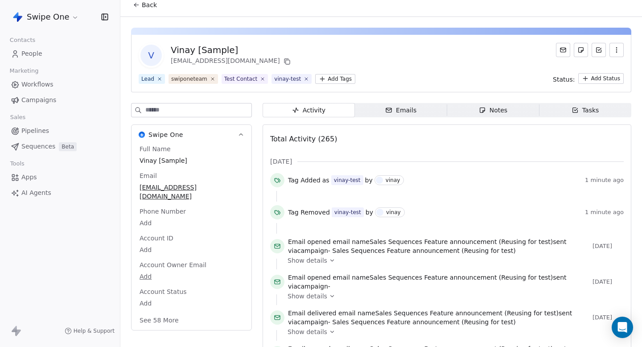
drag, startPoint x: 270, startPoint y: 160, endPoint x: 302, endPoint y: 160, distance: 32.5
click at [302, 160] on div "Sept 2025" at bounding box center [446, 161] width 353 height 9
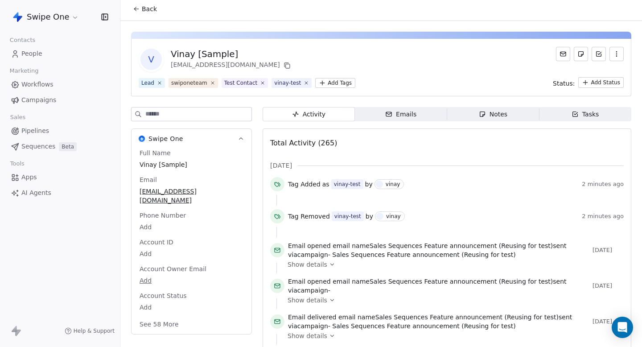
scroll to position [0, 0]
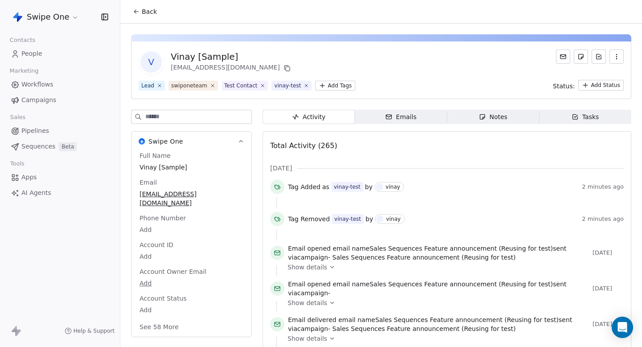
click at [35, 83] on span "Workflows" at bounding box center [37, 84] width 32 height 9
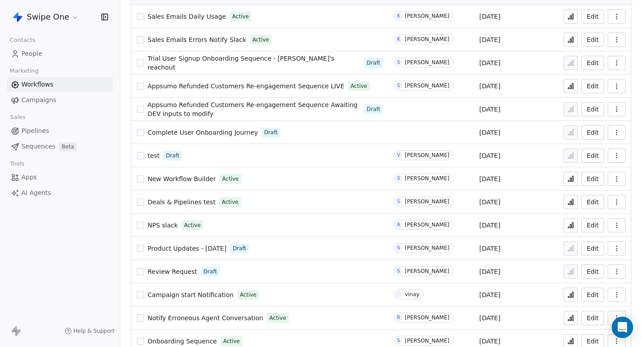
scroll to position [84, 0]
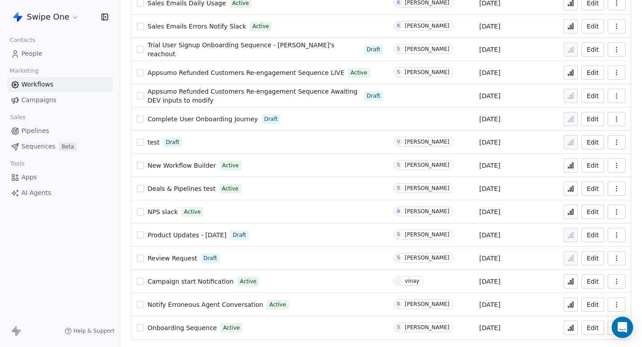
click at [573, 281] on icon at bounding box center [572, 280] width 1 height 5
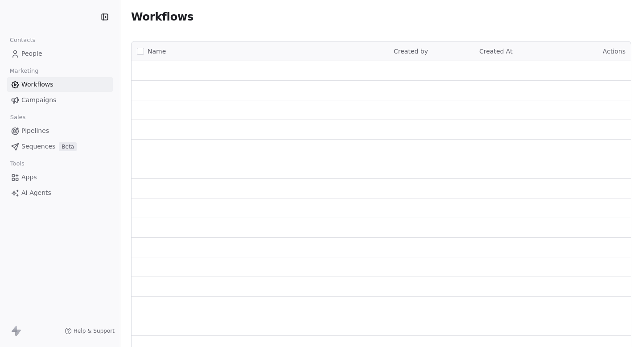
scroll to position [84, 0]
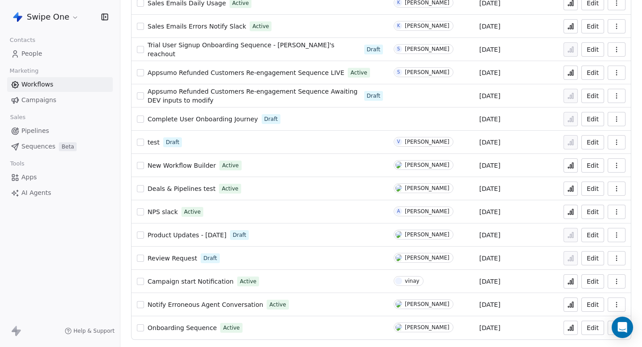
click at [178, 280] on span "Campaign start Notification" at bounding box center [190, 281] width 86 height 7
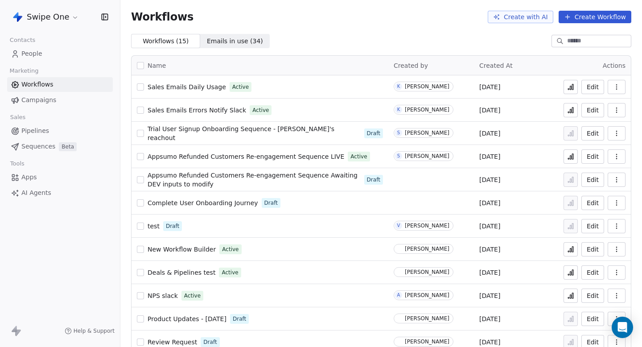
scroll to position [84, 0]
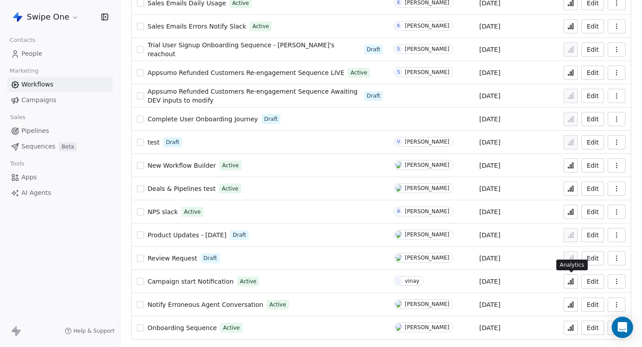
click at [570, 282] on icon at bounding box center [570, 282] width 1 height 4
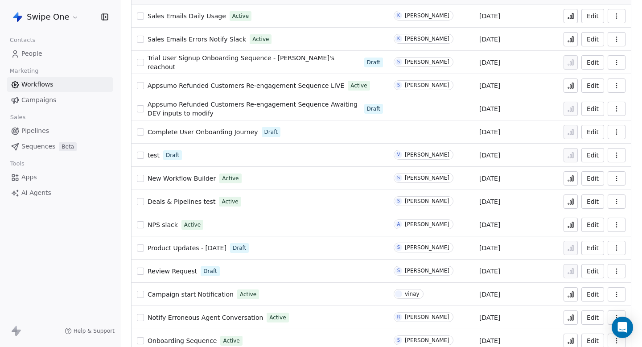
scroll to position [84, 0]
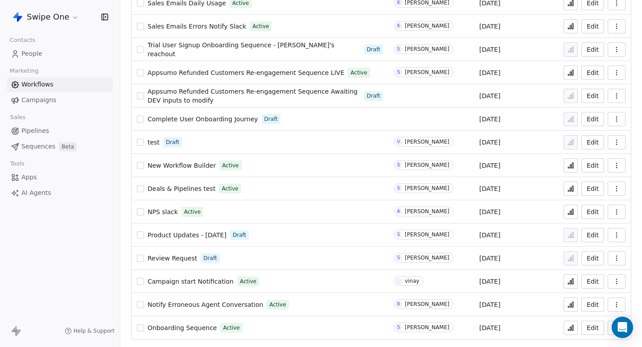
click at [47, 49] on link "People" at bounding box center [60, 53] width 106 height 15
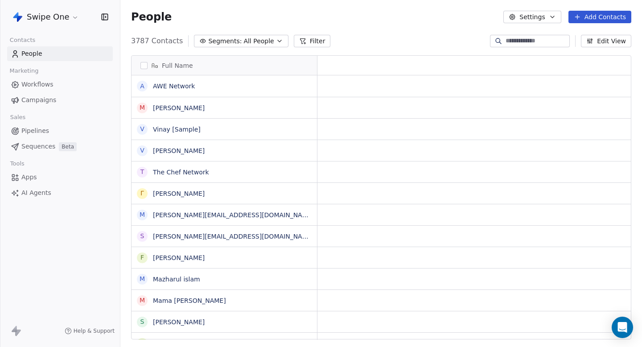
scroll to position [305, 521]
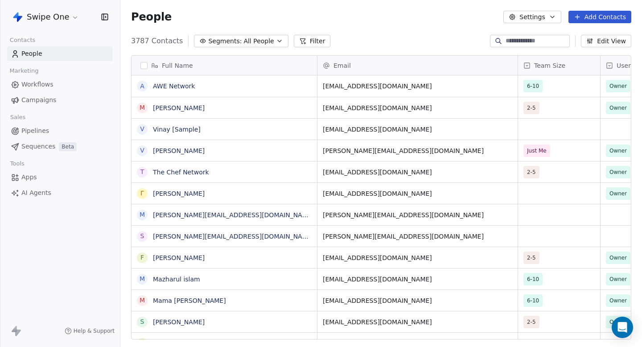
click at [531, 41] on input at bounding box center [536, 41] width 62 height 9
type input "*"
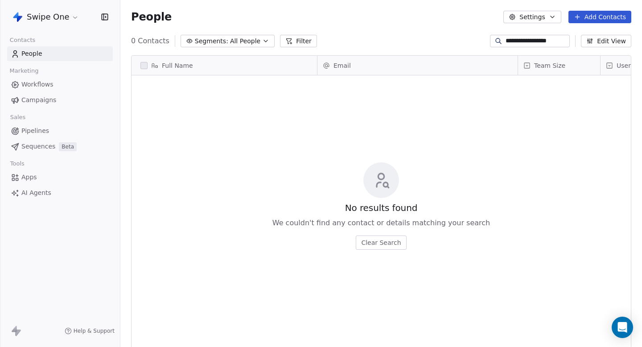
click at [535, 41] on input "**********" at bounding box center [536, 41] width 62 height 9
type input "**********"
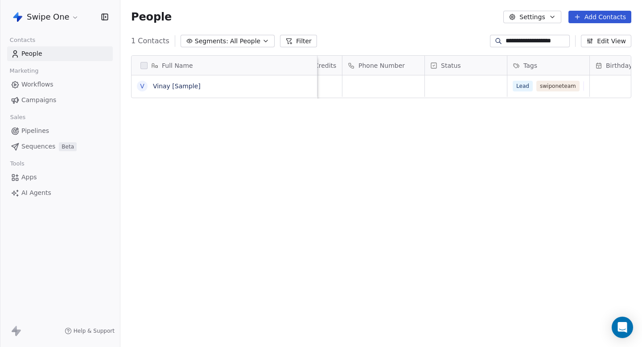
scroll to position [0, 1410]
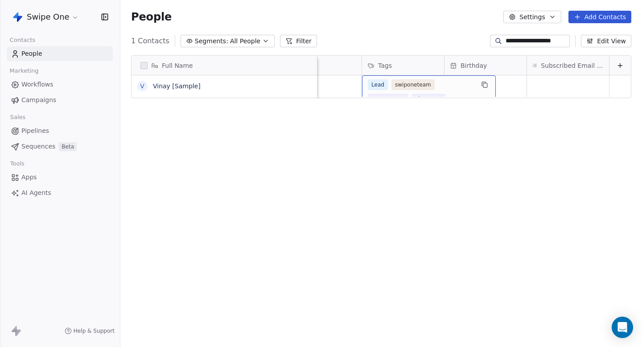
click at [420, 94] on span "vinay-test" at bounding box center [429, 99] width 34 height 11
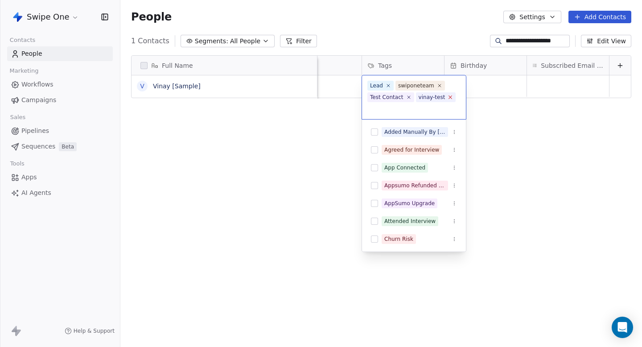
click at [448, 96] on icon at bounding box center [450, 97] width 6 height 6
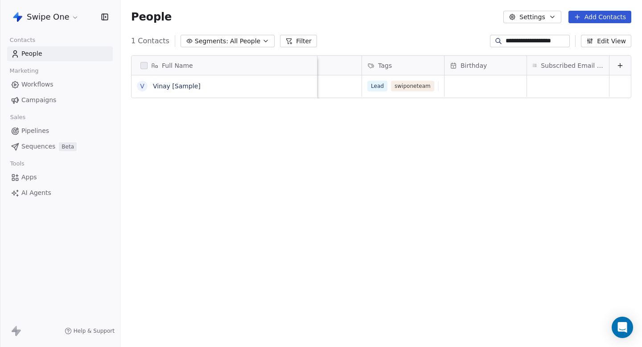
click at [299, 141] on html "**********" at bounding box center [321, 173] width 642 height 347
click at [523, 180] on div "Full Name V Vinay [Sample] Trial Start Date IST Available AI Credits Phone Numb…" at bounding box center [380, 200] width 521 height 305
click at [430, 91] on div "Lead swiponeteam Test Contact" at bounding box center [421, 91] width 106 height 25
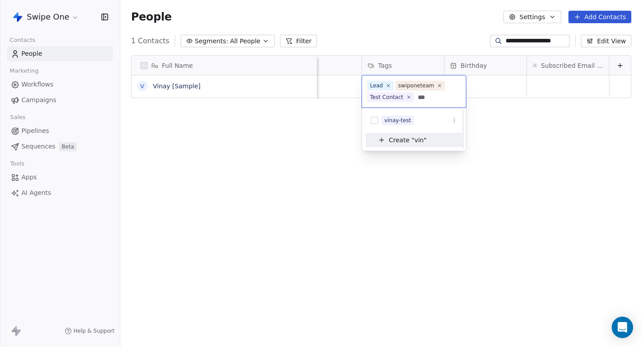
scroll to position [0, 0]
type input "***"
click at [409, 121] on div "vinay-test" at bounding box center [397, 120] width 27 height 8
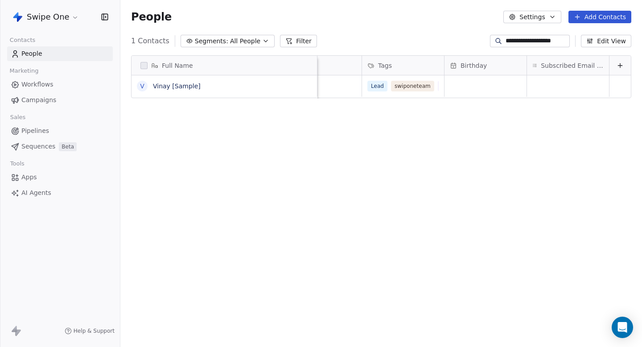
click at [275, 135] on html "**********" at bounding box center [321, 173] width 642 height 347
click at [50, 82] on span "Workflows" at bounding box center [37, 84] width 32 height 9
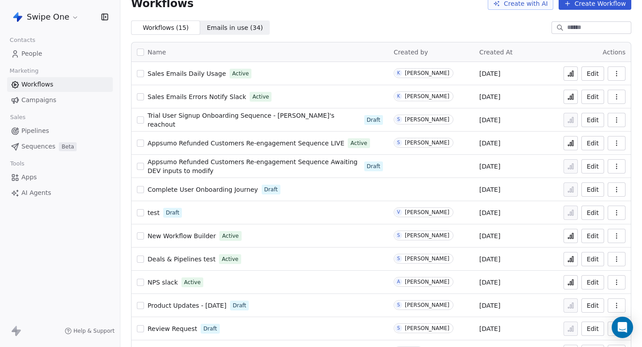
scroll to position [84, 0]
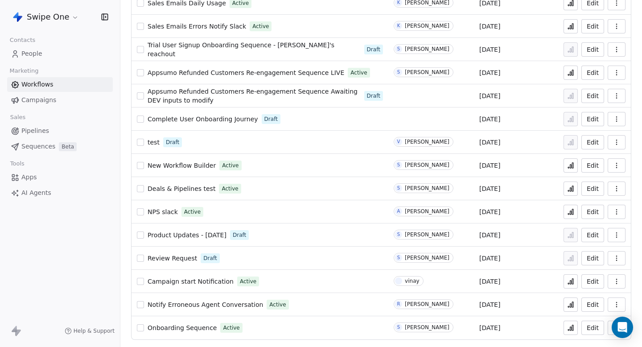
click at [569, 289] on td "Edit" at bounding box center [594, 281] width 71 height 23
click at [578, 281] on div "Edit" at bounding box center [594, 281] width 61 height 12
click at [571, 281] on icon at bounding box center [570, 282] width 1 height 4
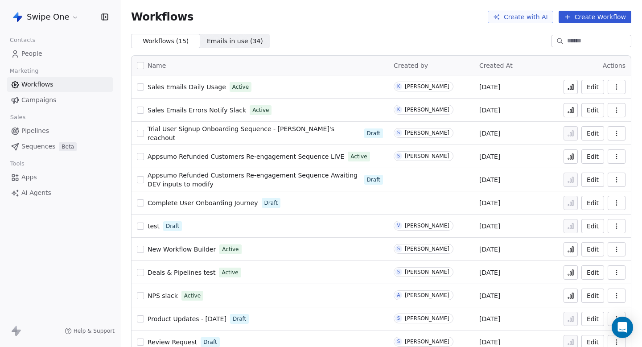
click at [33, 53] on span "People" at bounding box center [31, 53] width 21 height 9
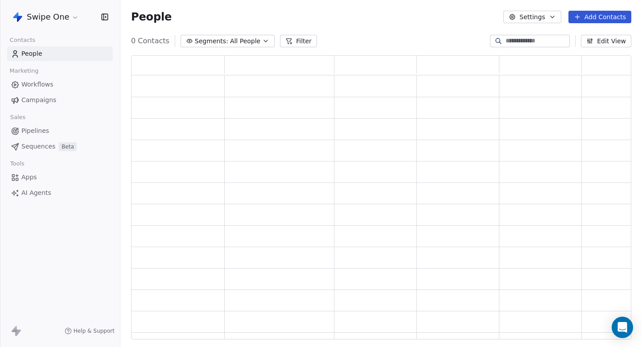
scroll to position [284, 500]
click at [533, 44] on input at bounding box center [536, 41] width 62 height 9
type input "**********"
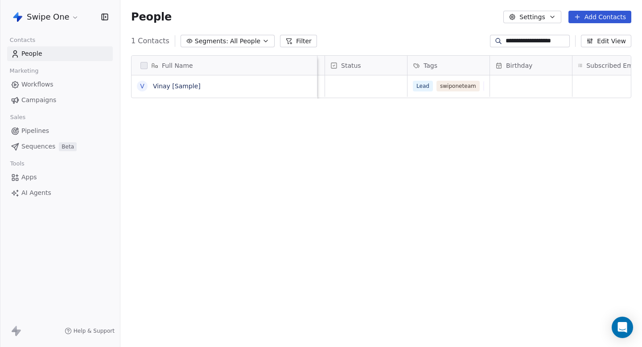
scroll to position [0, 1410]
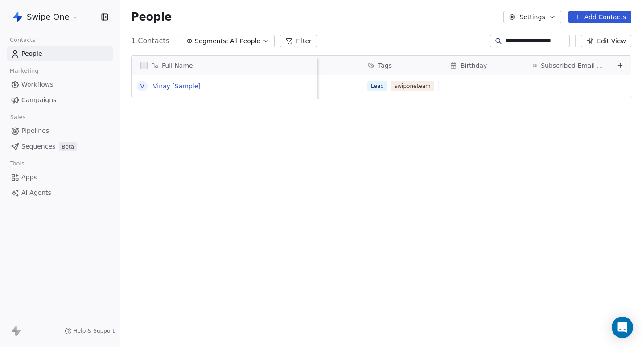
click at [177, 88] on link "Vinay [Sample]" at bounding box center [177, 85] width 48 height 7
